Goal: Information Seeking & Learning: Find specific fact

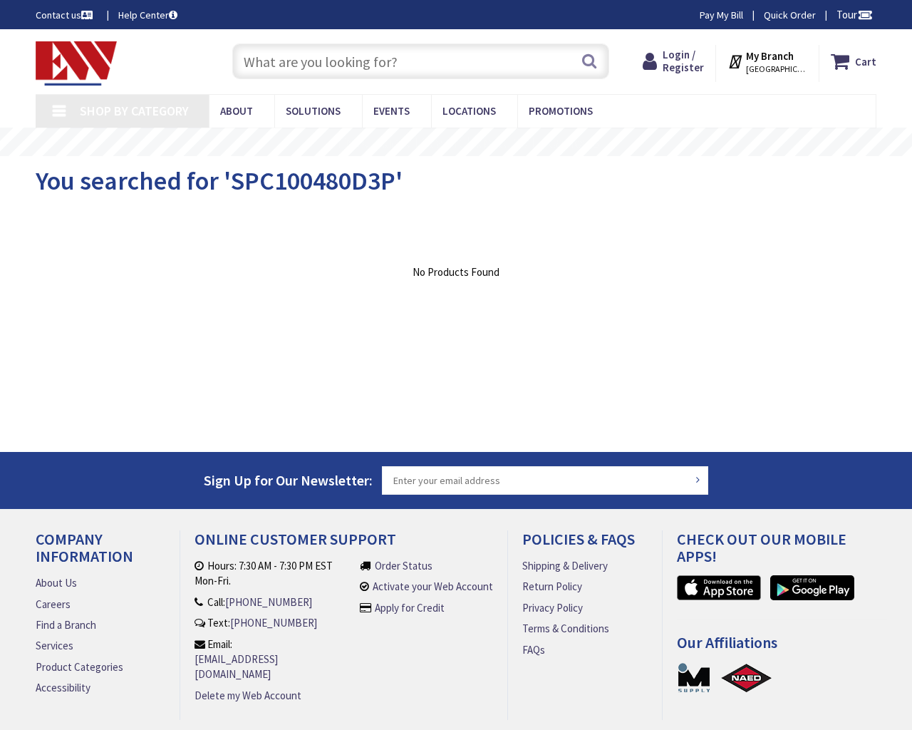
type input "Harvest Run Park, 4334 Spurwood Dr, Carrollton, TX 75010, USA"
